Goal: Task Accomplishment & Management: Use online tool/utility

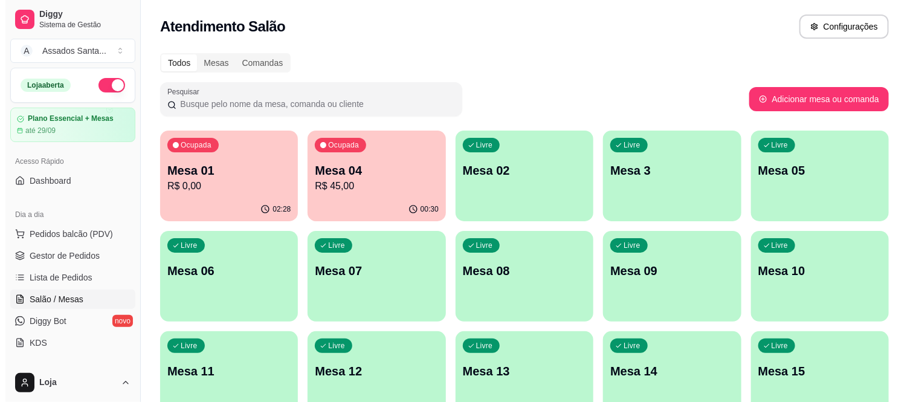
scroll to position [134, 0]
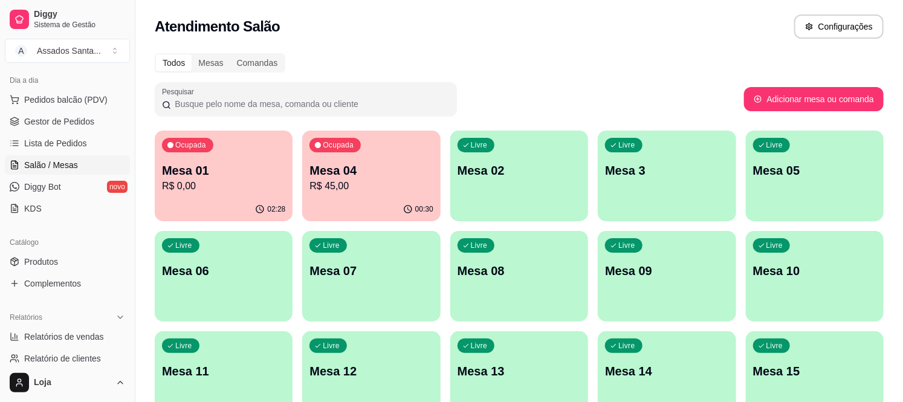
click at [252, 167] on p "Mesa 01" at bounding box center [223, 170] width 123 height 17
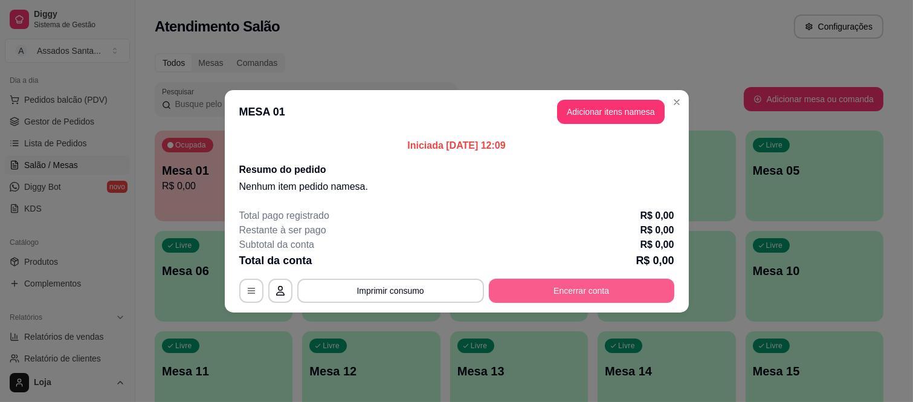
click at [557, 288] on button "Encerrar conta" at bounding box center [582, 291] width 186 height 24
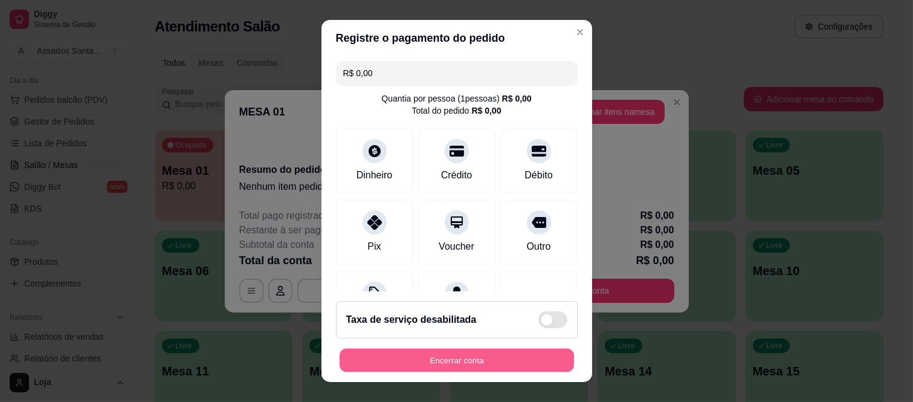
click at [460, 361] on button "Encerrar conta" at bounding box center [457, 360] width 235 height 24
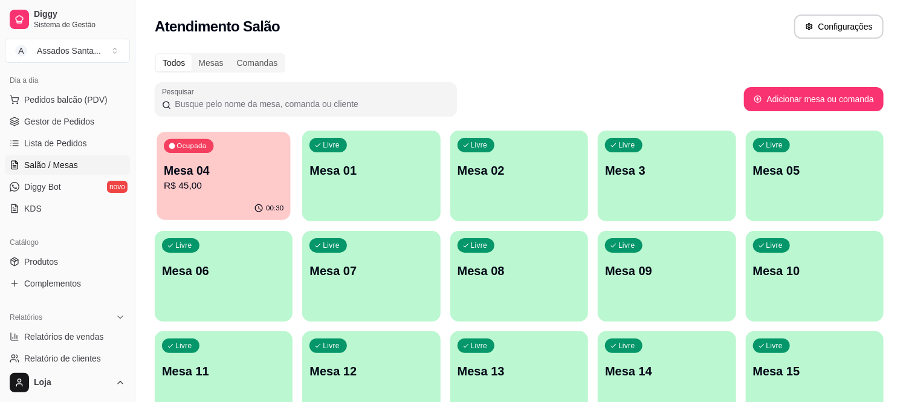
click at [233, 168] on p "Mesa 04" at bounding box center [224, 171] width 120 height 16
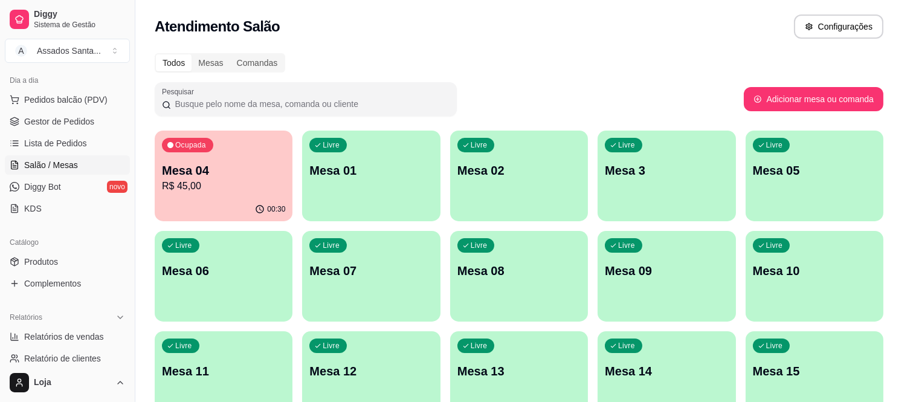
scroll to position [38, 0]
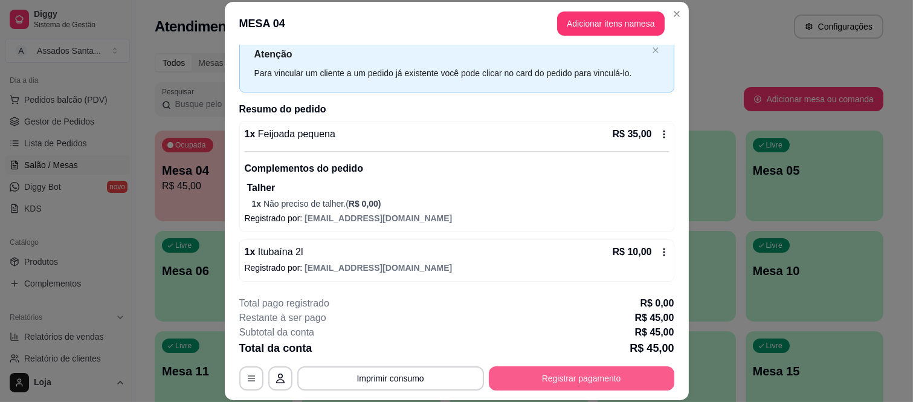
click at [560, 385] on button "Registrar pagamento" at bounding box center [582, 378] width 186 height 24
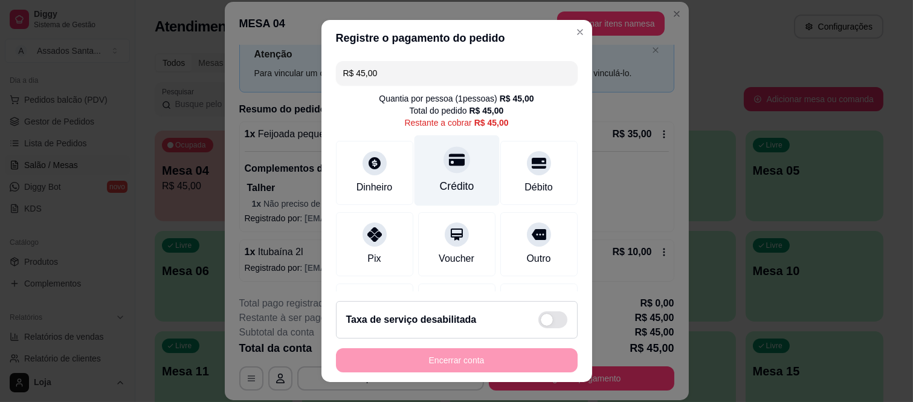
click at [426, 168] on div "Crédito" at bounding box center [456, 170] width 85 height 71
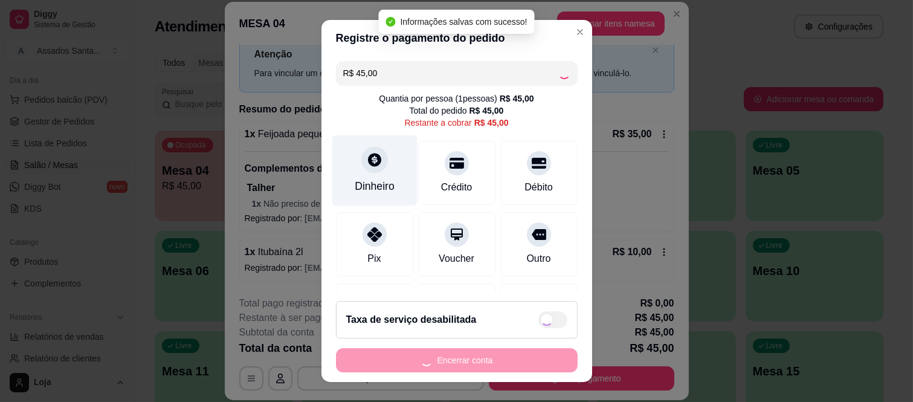
type input "R$ 0,00"
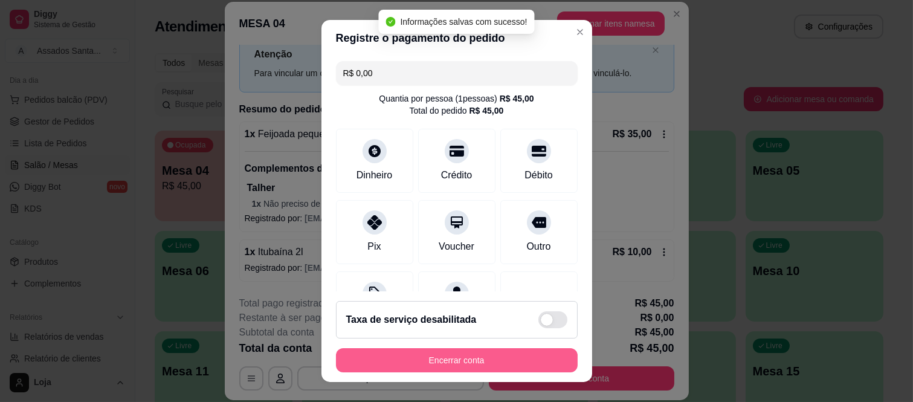
click at [514, 361] on button "Encerrar conta" at bounding box center [457, 360] width 242 height 24
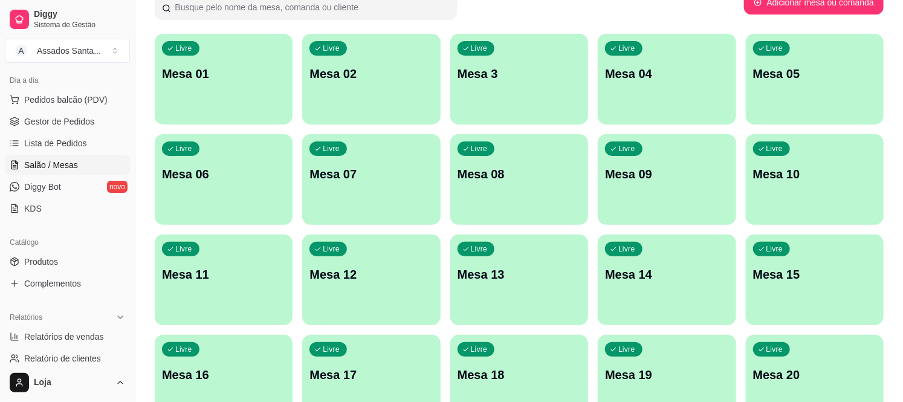
scroll to position [0, 0]
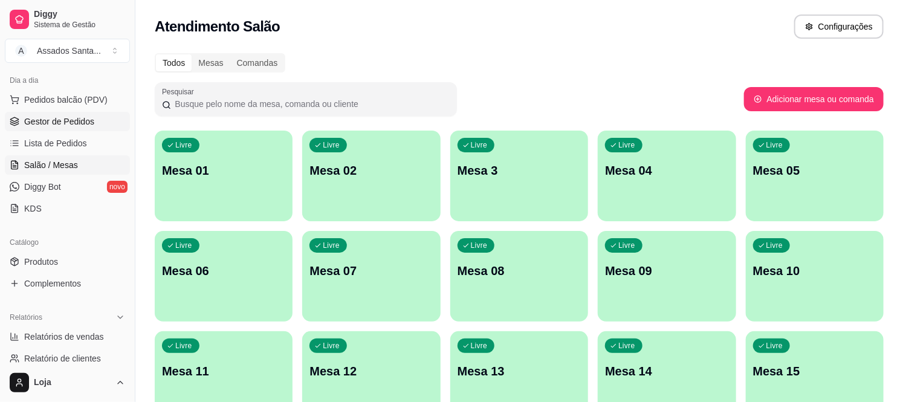
click at [92, 121] on span "Gestor de Pedidos" at bounding box center [59, 121] width 70 height 12
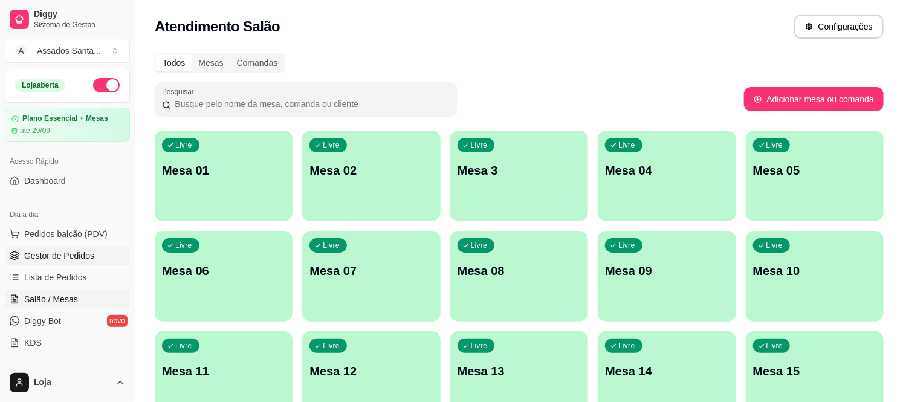
click at [70, 257] on span "Gestor de Pedidos" at bounding box center [59, 256] width 70 height 12
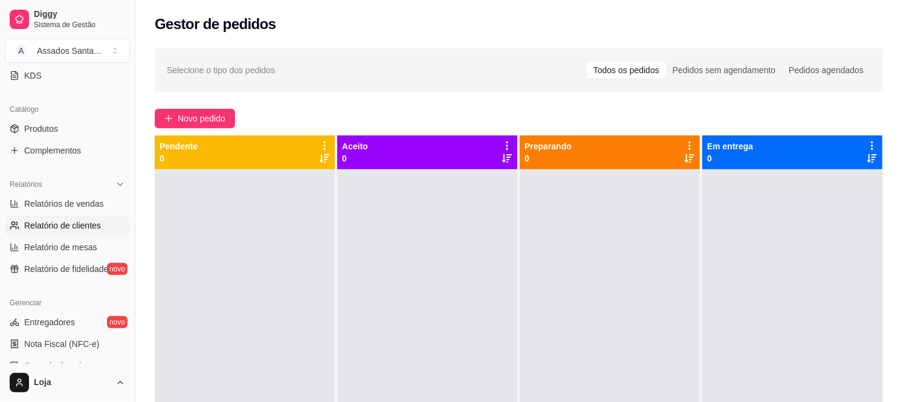
scroll to position [268, 0]
click at [79, 209] on link "Relatórios de vendas" at bounding box center [67, 202] width 125 height 19
select select "ALL"
select select "0"
